Goal: Information Seeking & Learning: Learn about a topic

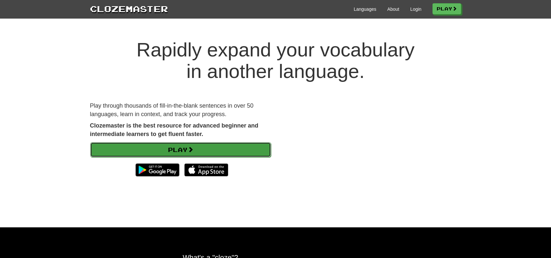
click at [244, 146] on link "Play" at bounding box center [180, 149] width 181 height 15
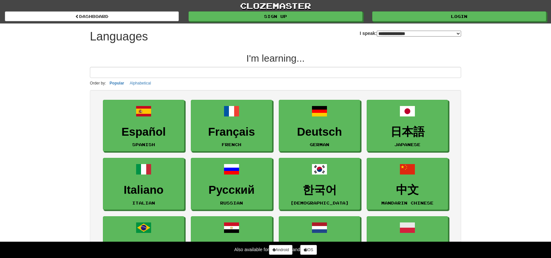
select select "*******"
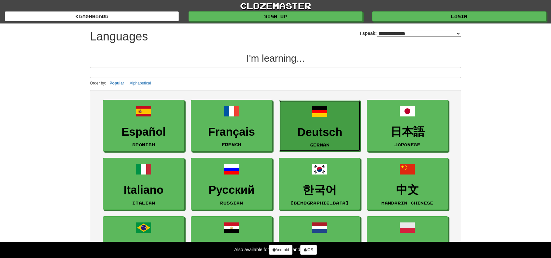
click at [319, 119] on link "Deutsch German" at bounding box center [319, 126] width 81 height 52
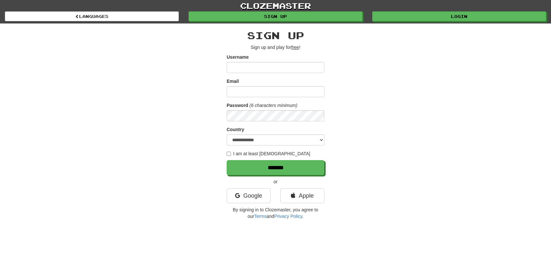
click at [300, 64] on input "Username" at bounding box center [276, 67] width 98 height 11
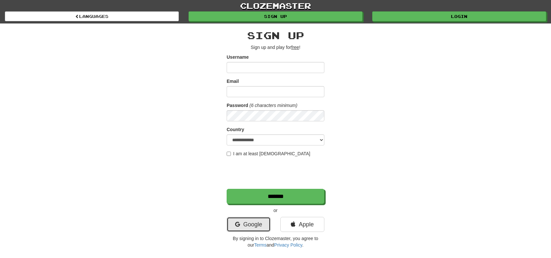
click at [252, 219] on link "Google" at bounding box center [249, 224] width 44 height 15
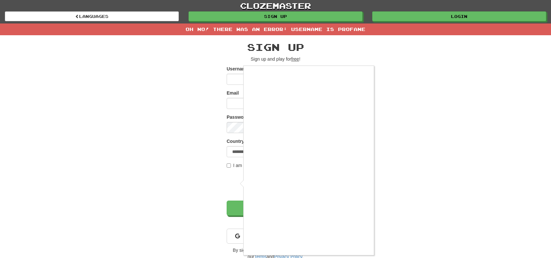
click at [410, 99] on div at bounding box center [275, 129] width 551 height 258
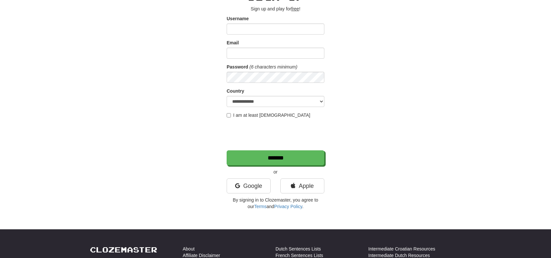
scroll to position [65, 0]
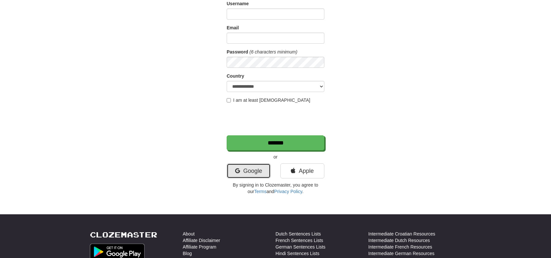
click at [253, 168] on link "Google" at bounding box center [249, 170] width 44 height 15
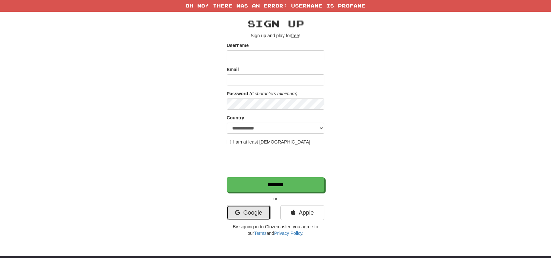
scroll to position [0, 0]
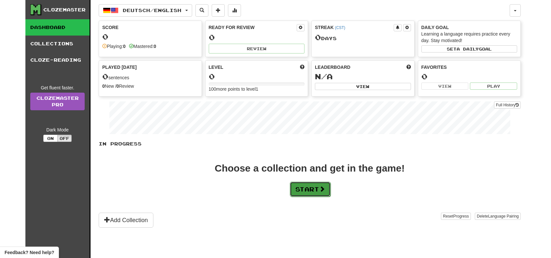
click at [318, 188] on button "Start" at bounding box center [310, 188] width 41 height 15
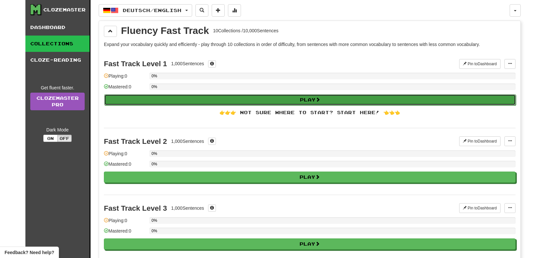
click at [289, 102] on button "Play" at bounding box center [310, 99] width 412 height 11
select select "**"
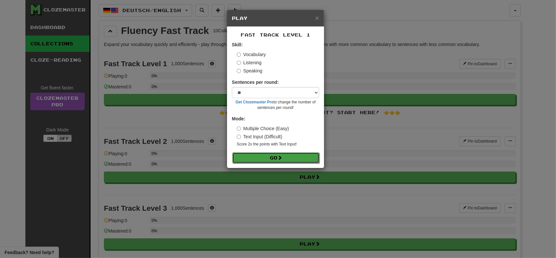
click at [282, 158] on span at bounding box center [280, 157] width 5 height 5
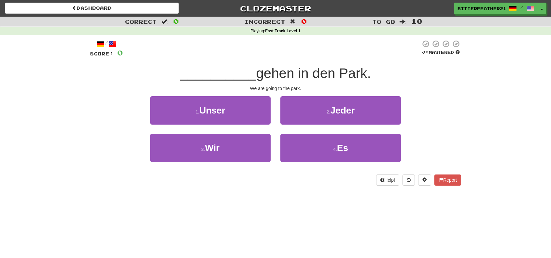
drag, startPoint x: 265, startPoint y: 73, endPoint x: 375, endPoint y: 73, distance: 109.5
click at [375, 73] on div "__________ gehen in den Park." at bounding box center [275, 74] width 371 height 18
click at [310, 75] on span "gehen in den Park." at bounding box center [313, 72] width 115 height 15
click at [326, 71] on span "gehen in den Park." at bounding box center [313, 72] width 115 height 15
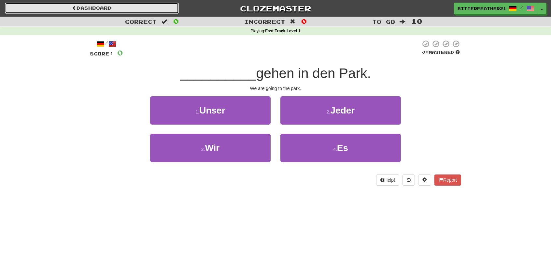
click at [118, 8] on link "Dashboard" at bounding box center [92, 8] width 174 height 11
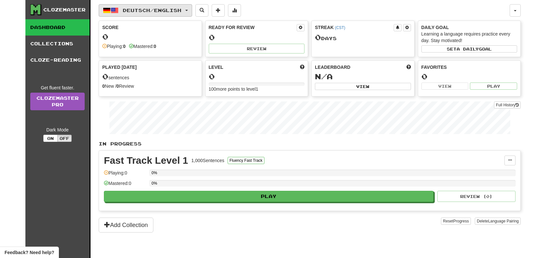
click at [180, 8] on span "Deutsch / English" at bounding box center [152, 10] width 59 height 6
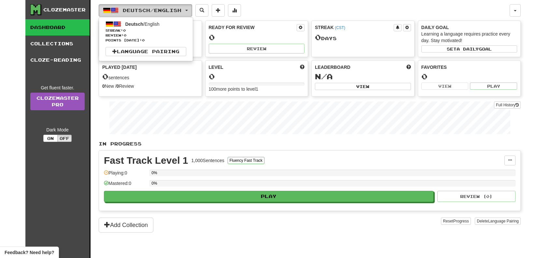
click at [180, 8] on span "Deutsch / English" at bounding box center [152, 10] width 59 height 6
